Goal: Task Accomplishment & Management: Complete application form

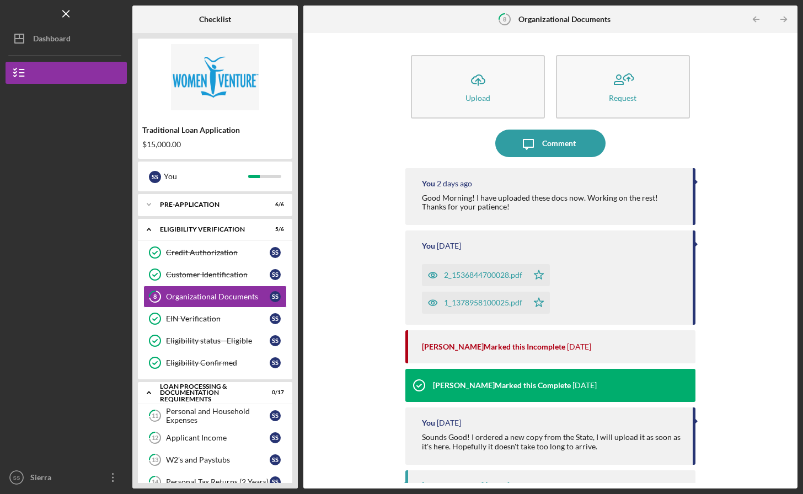
scroll to position [229, 0]
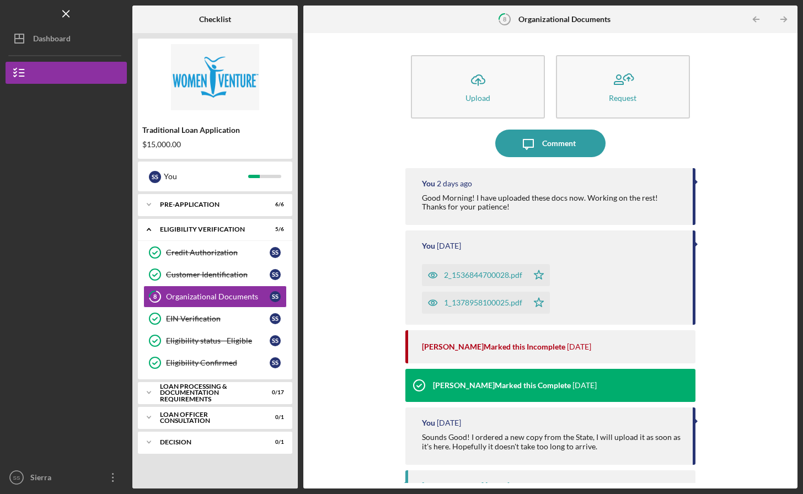
click at [150, 393] on polyline at bounding box center [148, 393] width 3 height 2
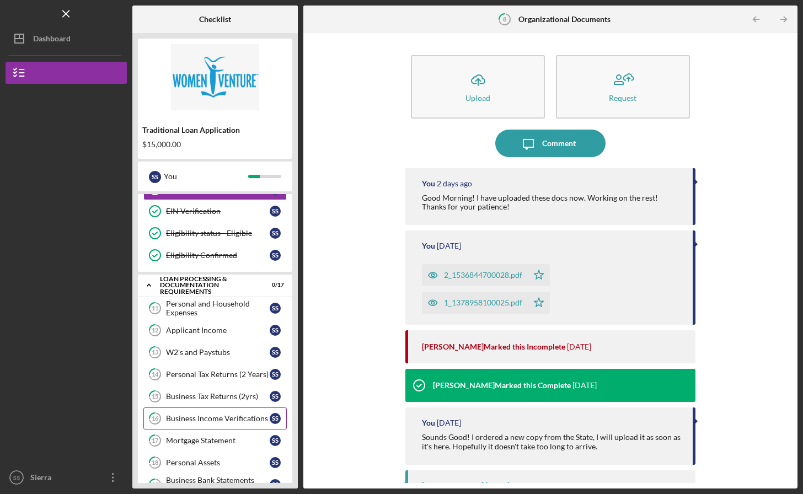
scroll to position [129, 0]
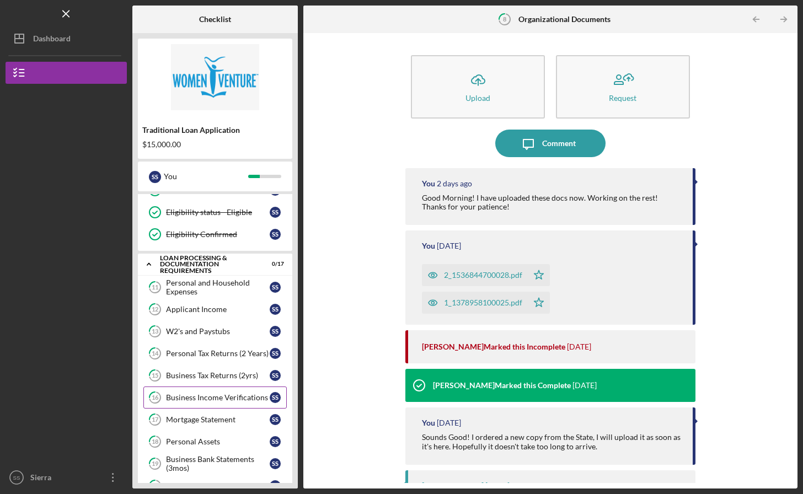
click at [197, 402] on div "Business Income Verifications" at bounding box center [218, 397] width 104 height 9
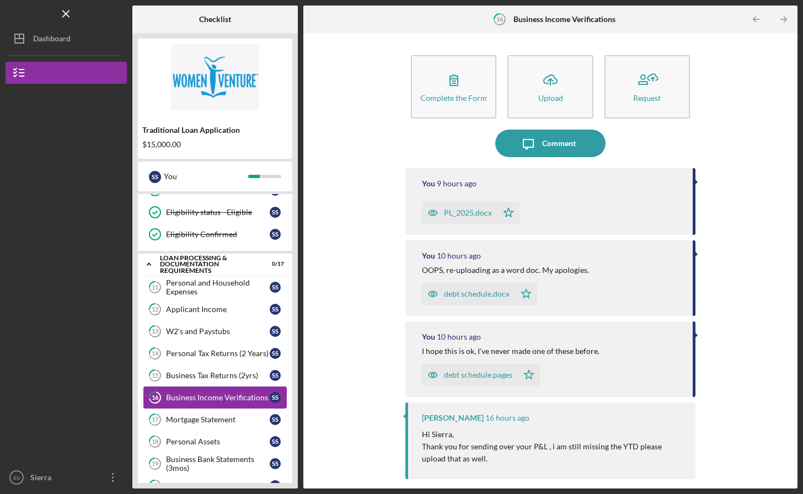
click at [563, 143] on div "Comment" at bounding box center [559, 144] width 34 height 28
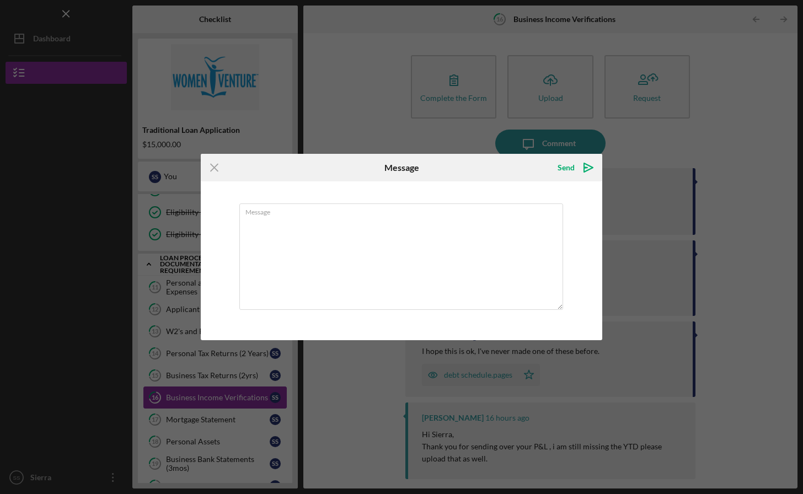
click at [212, 169] on icon "Icon/Menu Close" at bounding box center [215, 168] width 28 height 28
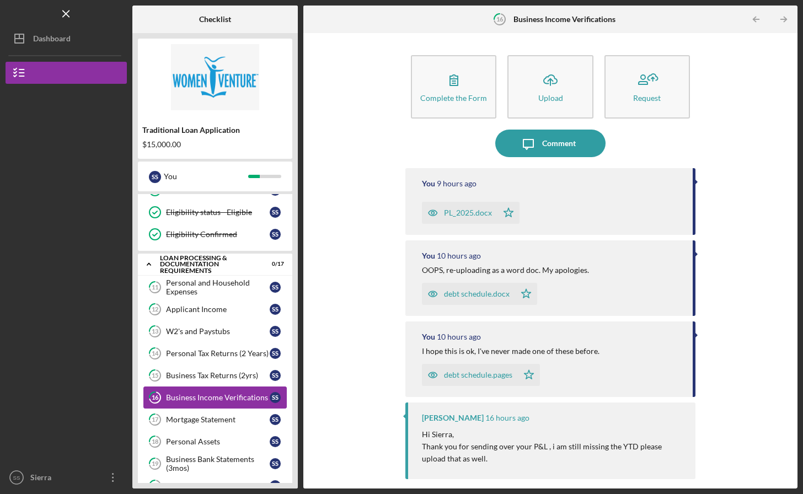
click at [543, 77] on icon "Icon/Upload" at bounding box center [551, 80] width 28 height 28
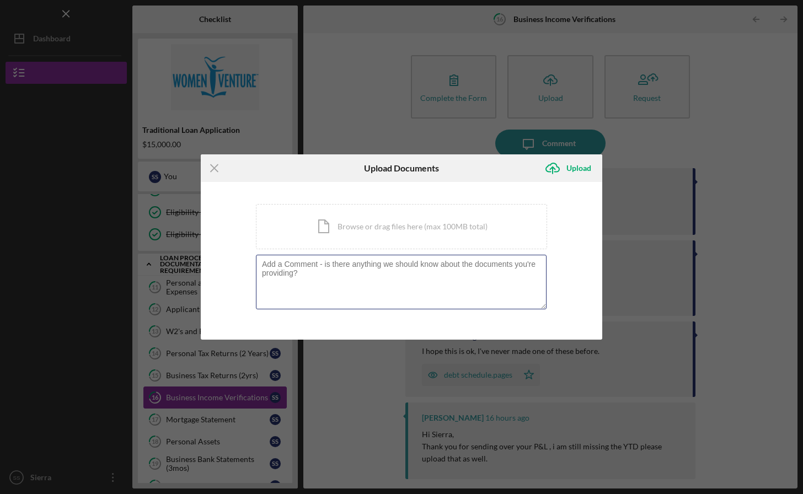
type textarea "/Users/sierrasager/Desktop/Opaline/loan/profit:loss.docx"
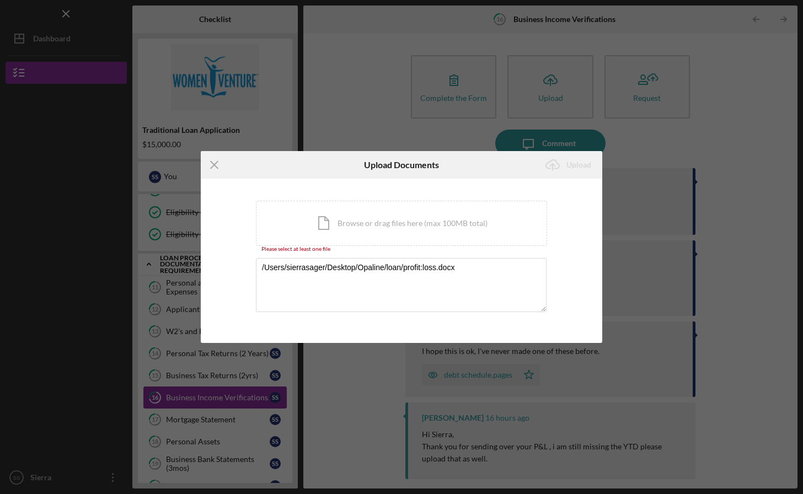
click at [216, 168] on icon "Icon/Menu Close" at bounding box center [215, 165] width 28 height 28
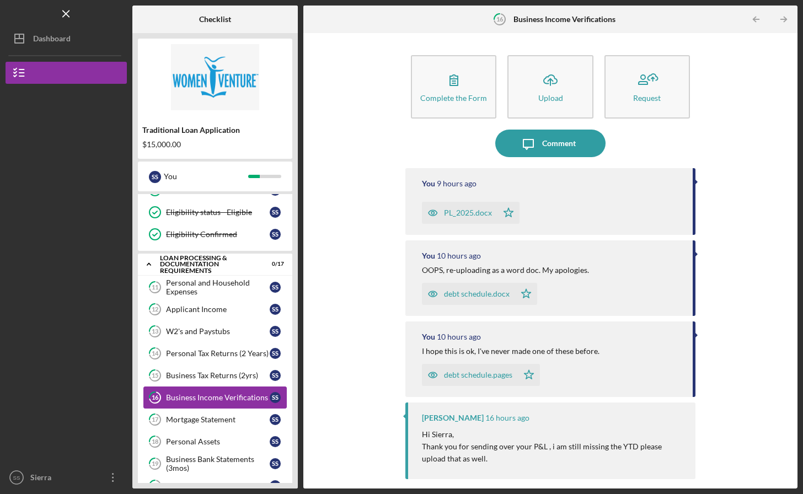
click at [543, 78] on icon "Icon/Upload" at bounding box center [551, 80] width 28 height 28
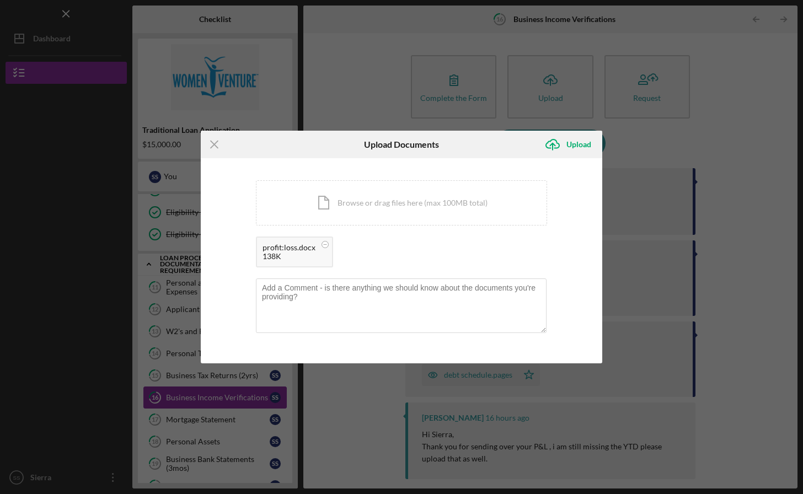
click at [577, 146] on div "Upload" at bounding box center [579, 145] width 25 height 22
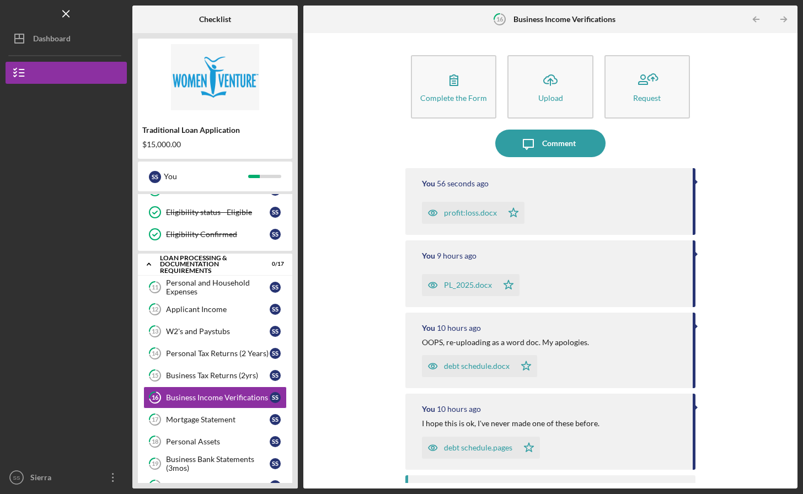
click at [552, 90] on icon "Icon/Upload" at bounding box center [551, 80] width 28 height 28
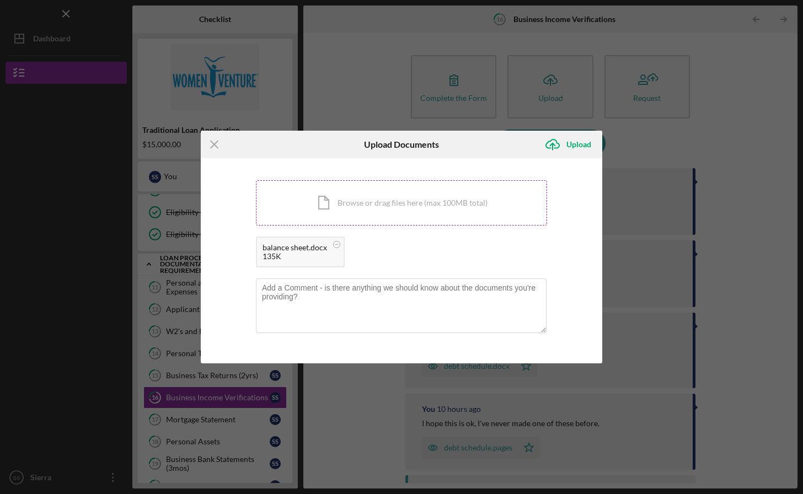
click at [581, 144] on div "Upload" at bounding box center [579, 145] width 25 height 22
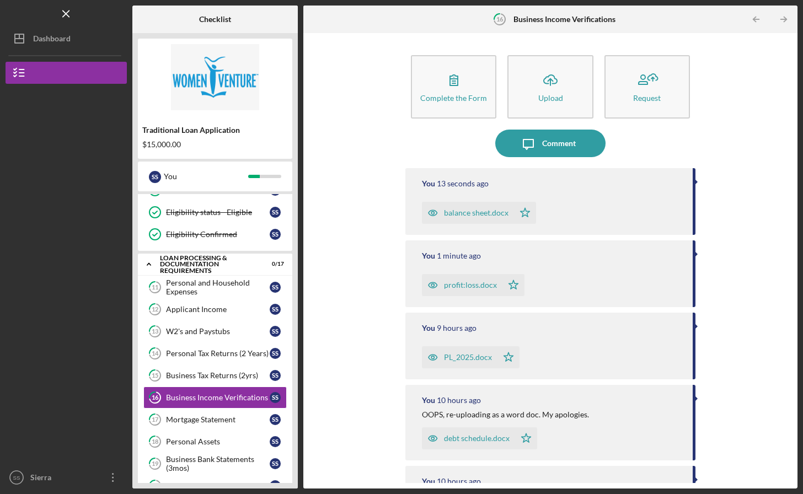
drag, startPoint x: 218, startPoint y: 289, endPoint x: 556, endPoint y: 428, distance: 364.4
click at [218, 289] on div "Personal and Household Expenses" at bounding box center [218, 288] width 104 height 18
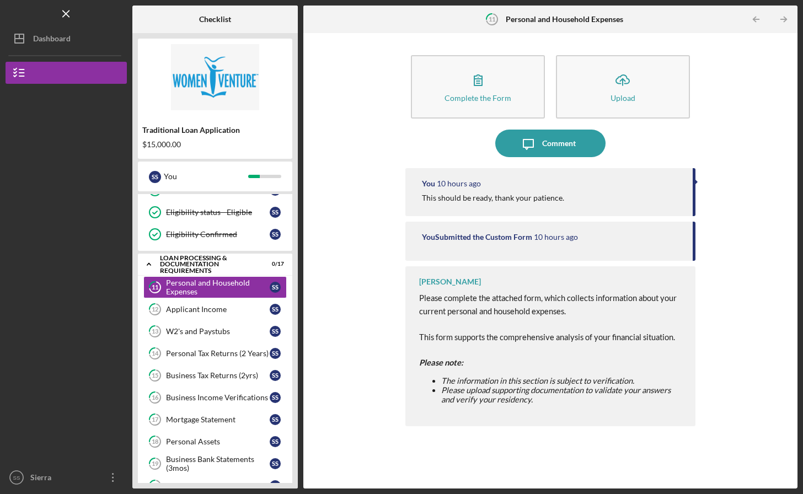
click at [216, 310] on div "Applicant Income" at bounding box center [218, 309] width 104 height 9
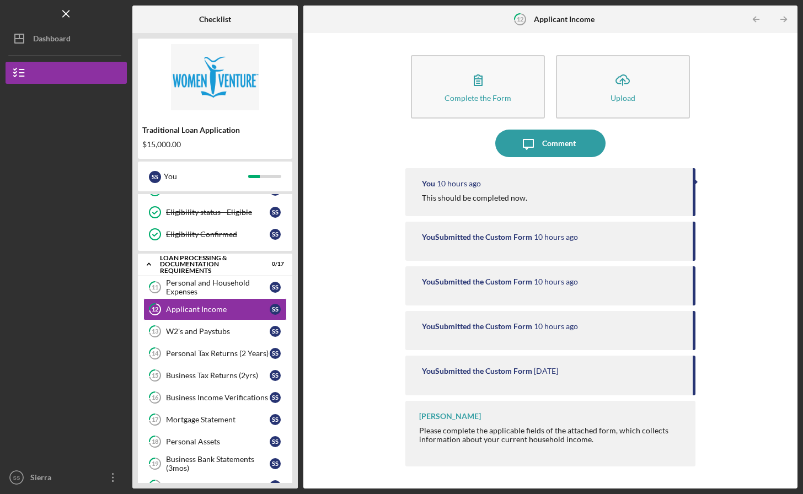
click at [206, 331] on div "W2's and Paystubs" at bounding box center [218, 331] width 104 height 9
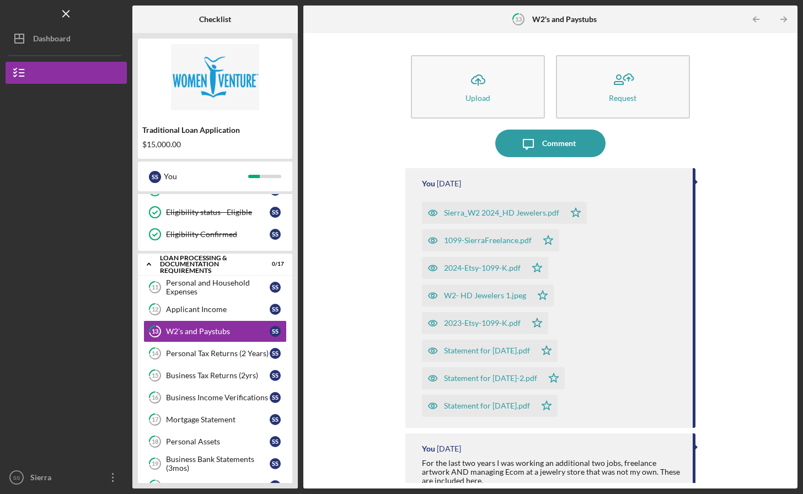
scroll to position [77, 0]
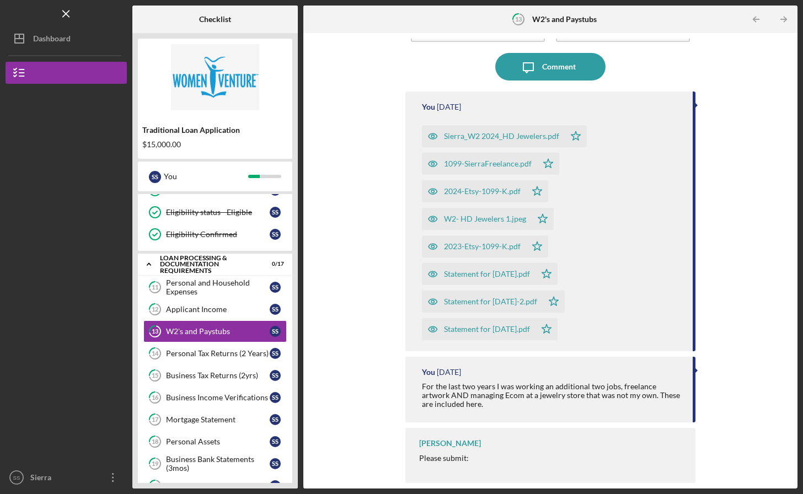
click at [230, 353] on div "Personal Tax Returns (2 Years)" at bounding box center [218, 353] width 104 height 9
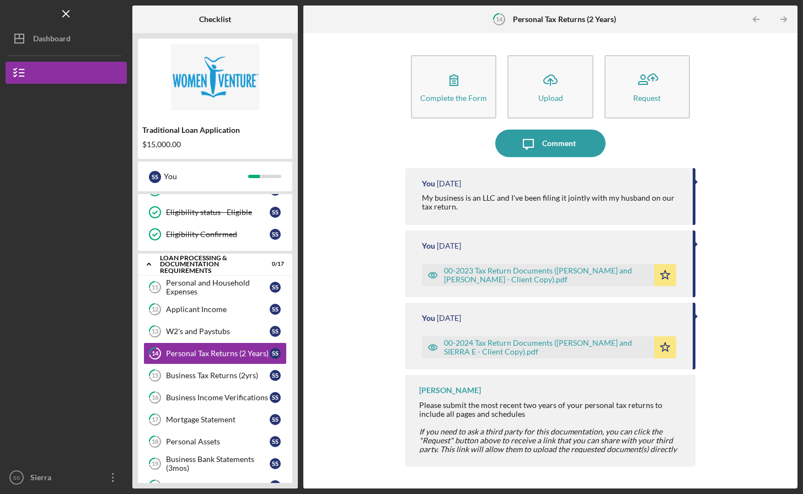
click at [222, 377] on div "Business Tax Returns (2yrs)" at bounding box center [218, 375] width 104 height 9
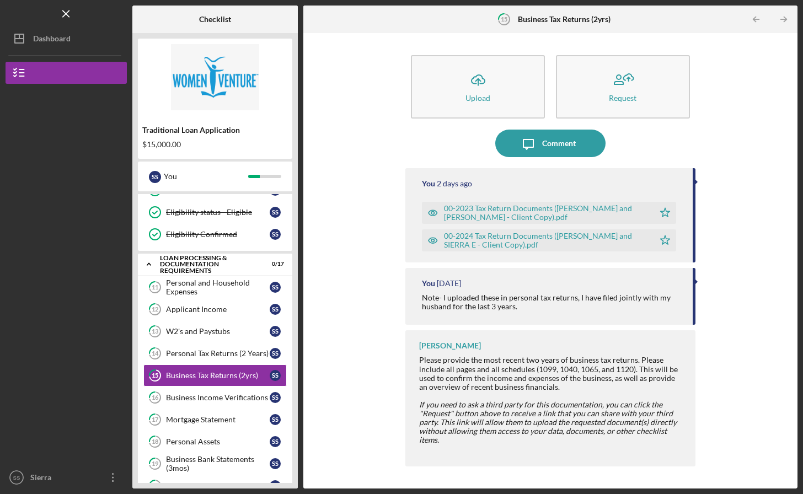
click at [213, 398] on div "Business Income Verifications" at bounding box center [218, 397] width 104 height 9
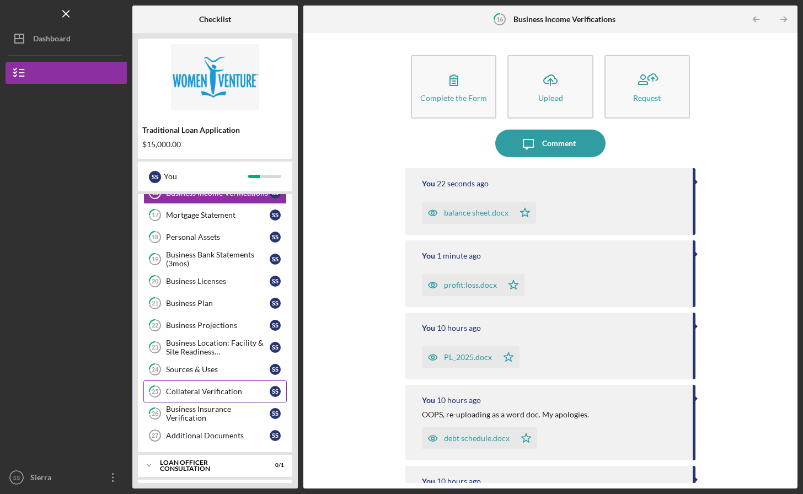
scroll to position [357, 0]
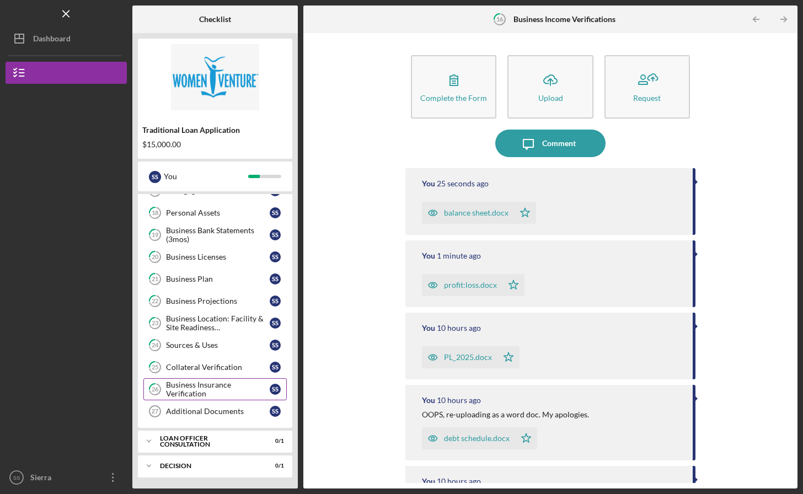
click at [206, 256] on div "Business Licenses" at bounding box center [218, 257] width 104 height 9
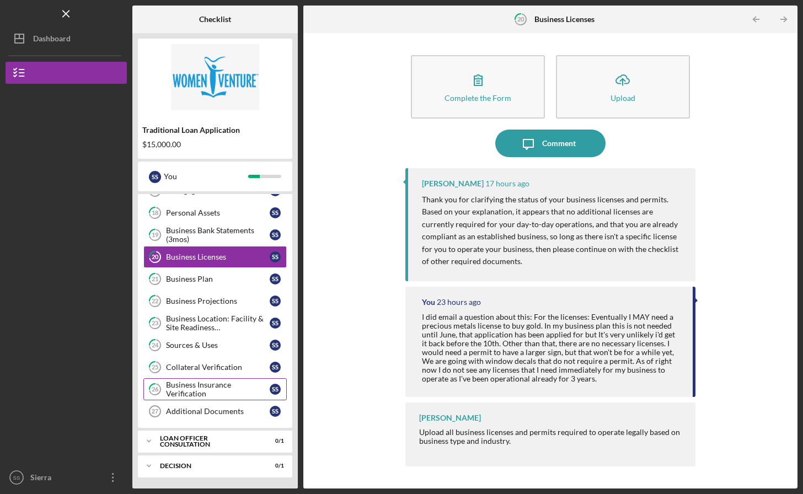
click at [198, 279] on div "Business Plan" at bounding box center [218, 279] width 104 height 9
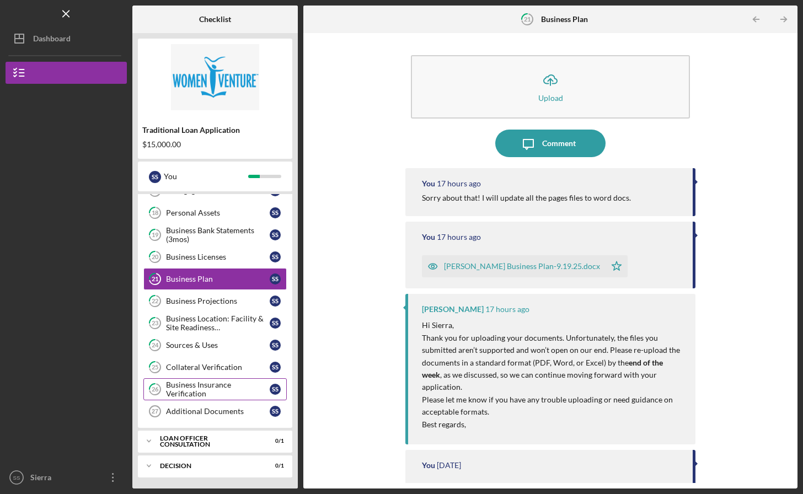
click at [197, 298] on div "Business Projections" at bounding box center [218, 301] width 104 height 9
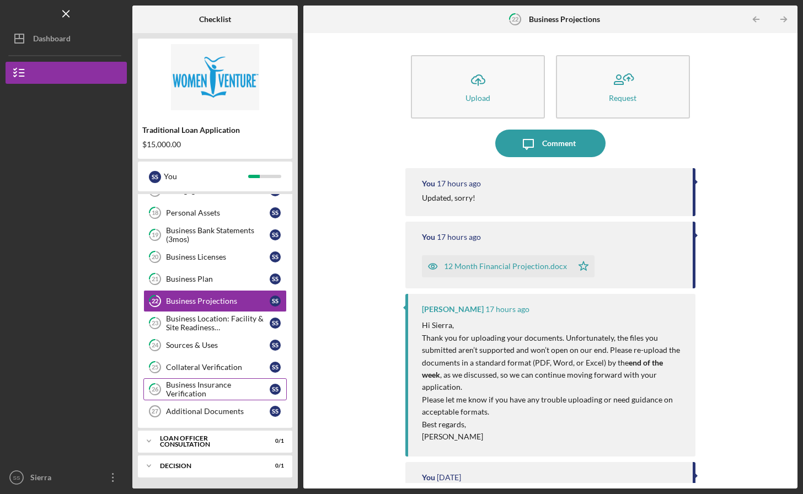
click at [195, 325] on div "Business Location: Facility & Site Readiness Documentation" at bounding box center [218, 323] width 104 height 18
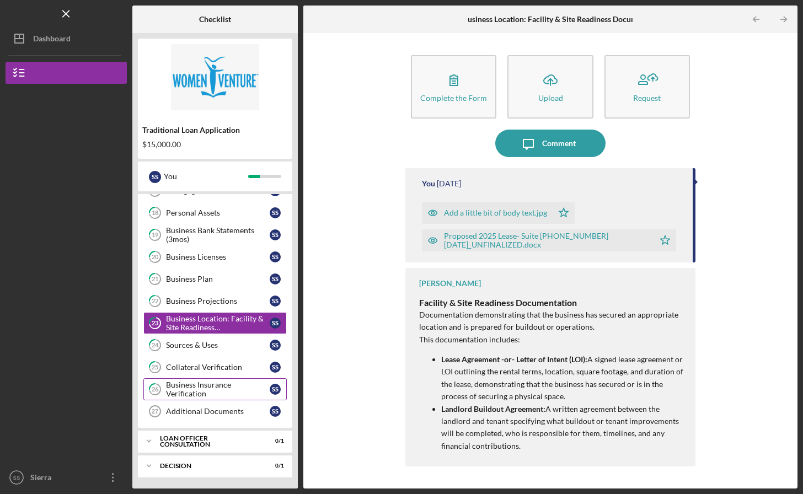
click at [549, 83] on icon "Icon/Upload" at bounding box center [551, 80] width 28 height 28
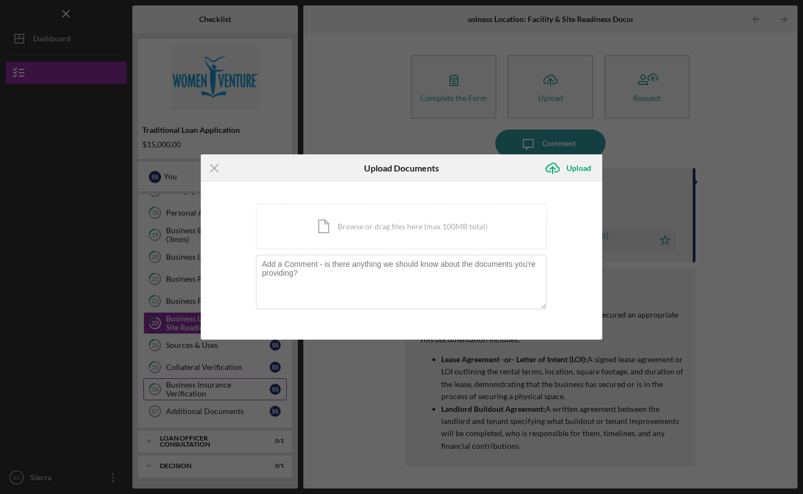
click at [394, 227] on div "Icon/Document Browse or drag files here (max 100MB total) Tap to choose files o…" at bounding box center [401, 226] width 291 height 45
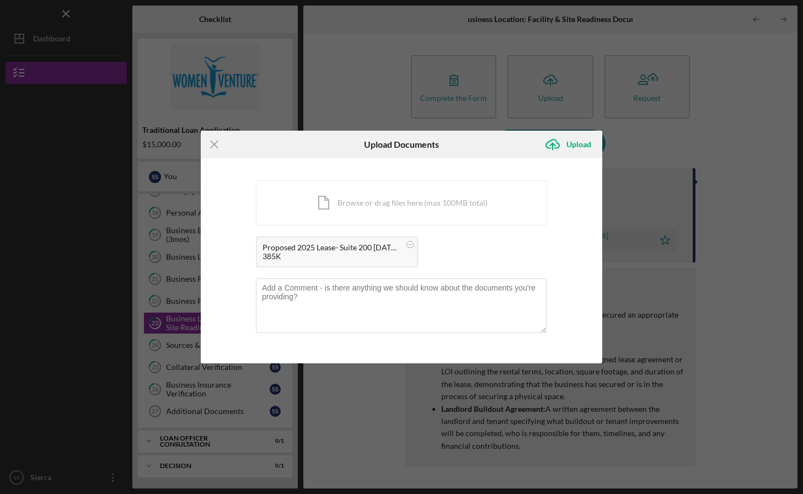
drag, startPoint x: 587, startPoint y: 143, endPoint x: 499, endPoint y: 424, distance: 293.8
click at [587, 143] on div "Upload" at bounding box center [579, 145] width 25 height 22
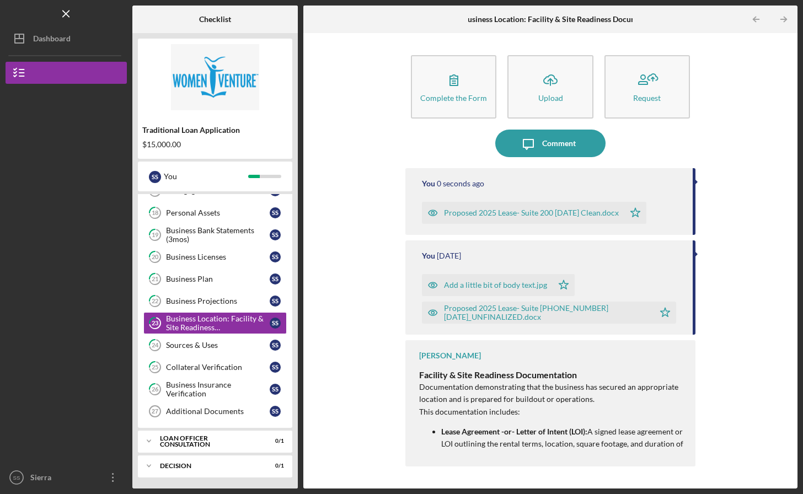
click at [561, 141] on div "Comment" at bounding box center [559, 144] width 34 height 28
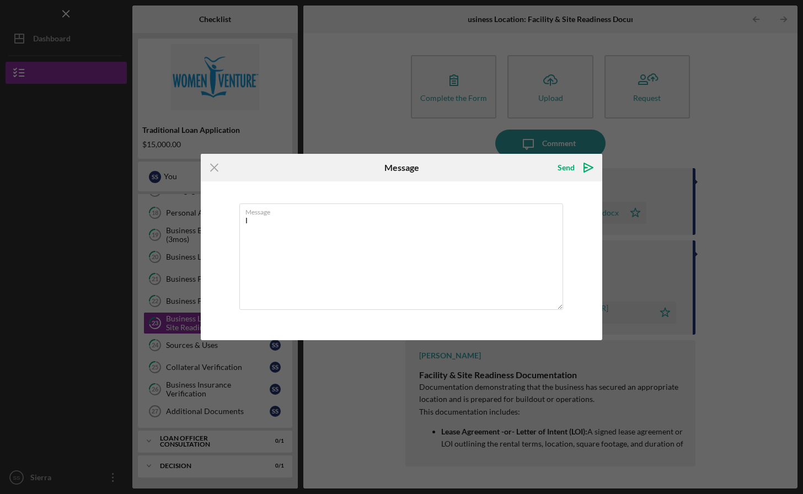
type textarea "I"
drag, startPoint x: 312, startPoint y: 231, endPoint x: 499, endPoint y: 424, distance: 268.4
click at [312, 231] on textarea "This is the most current version of the lease. The plan is for this to go to ci…" at bounding box center [401, 257] width 324 height 106
drag, startPoint x: 499, startPoint y: 424, endPoint x: 309, endPoint y: 229, distance: 271.5
click at [309, 229] on textarea "This is the most current version of the lease. The plan is for this to go to ci…" at bounding box center [401, 257] width 324 height 106
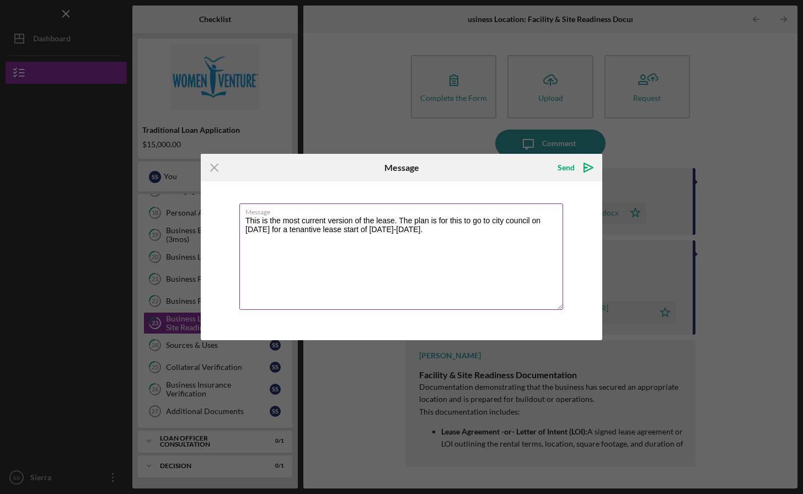
drag, startPoint x: 309, startPoint y: 229, endPoint x: 281, endPoint y: 228, distance: 28.1
click at [281, 228] on textarea "This is the most current version of the lease. The plan is for this to go to ci…" at bounding box center [401, 257] width 324 height 106
click at [381, 229] on textarea "This is the most current version of the lease. The plan is for this to go to ci…" at bounding box center [401, 257] width 324 height 106
click at [245, 218] on textarea "This is the most current version of the lease. The plan is for this to go to ci…" at bounding box center [401, 257] width 324 height 106
type textarea "Updated this lease document: This is the most current version of the lease. The…"
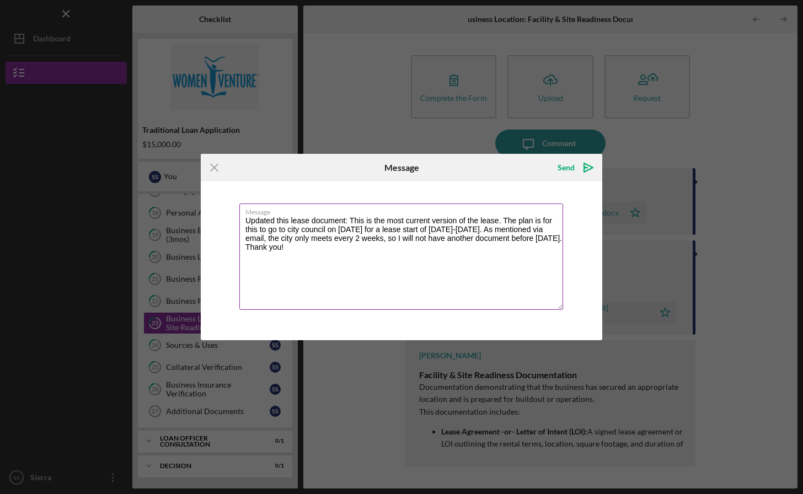
click at [572, 167] on div "Send" at bounding box center [566, 168] width 17 height 22
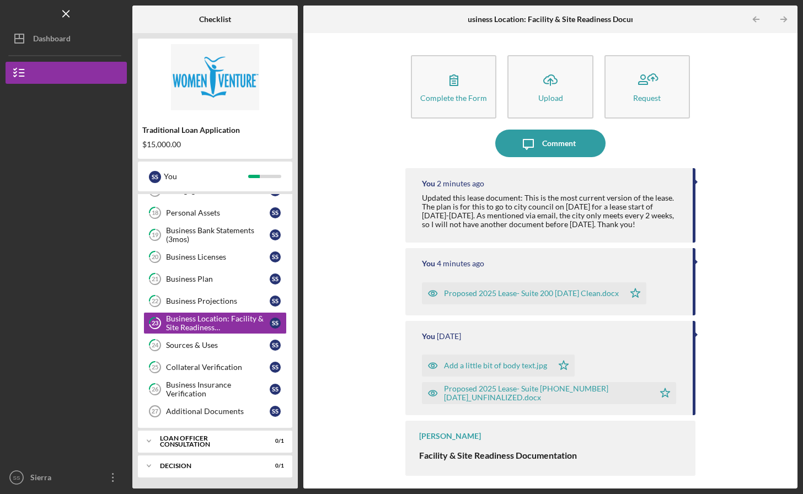
click at [199, 341] on div "Sources & Uses" at bounding box center [218, 345] width 104 height 9
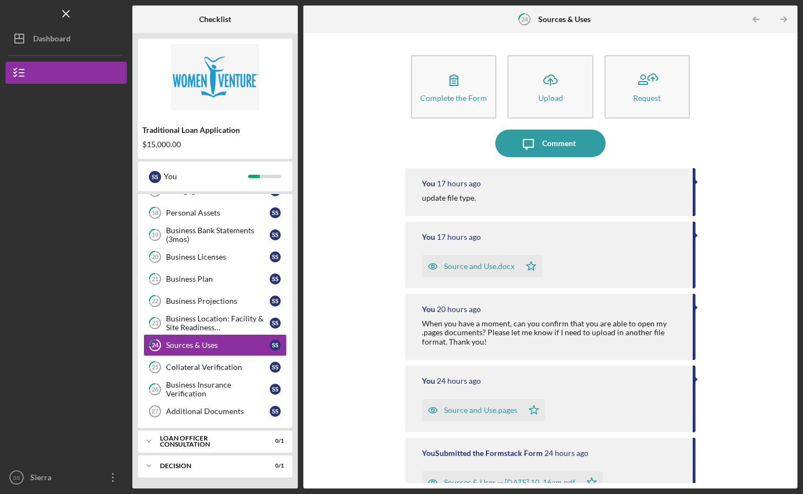
click at [196, 368] on div "Collateral Verification" at bounding box center [218, 367] width 104 height 9
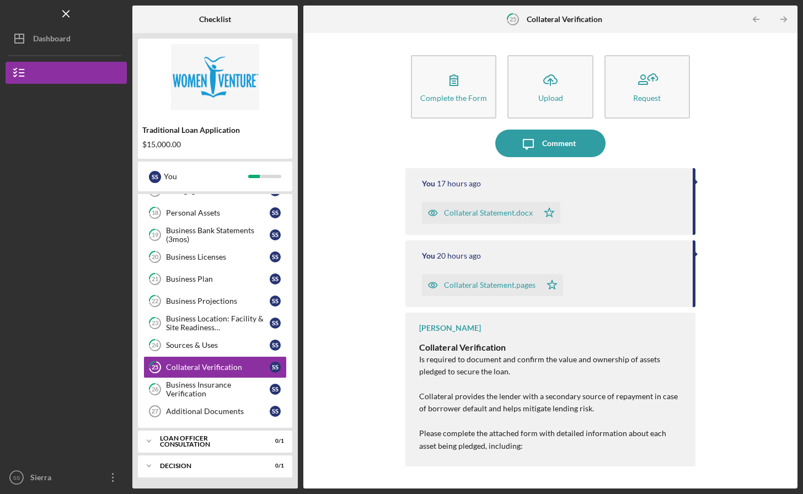
click at [188, 388] on div "Business Insurance Verification" at bounding box center [218, 390] width 104 height 18
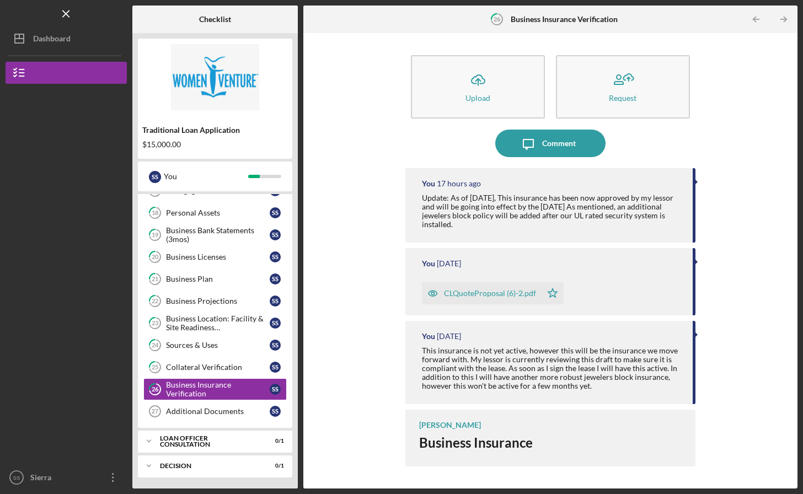
click at [183, 410] on div "Additional Documents" at bounding box center [218, 411] width 104 height 9
